Goal: Find specific page/section: Find specific page/section

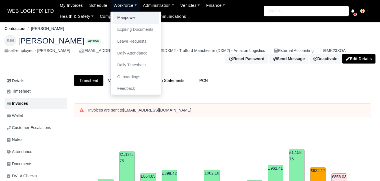
click at [125, 18] on link "Manpower" at bounding box center [136, 18] width 46 height 12
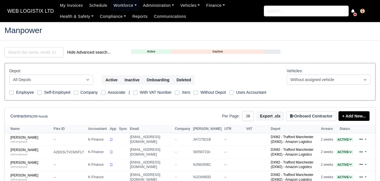
select select "25"
click at [50, 55] on input "search" at bounding box center [34, 52] width 59 height 10
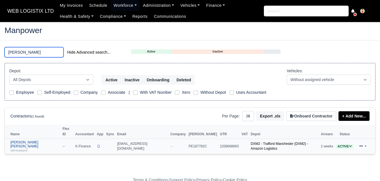
type input "[PERSON_NAME]"
